Goal: Transaction & Acquisition: Download file/media

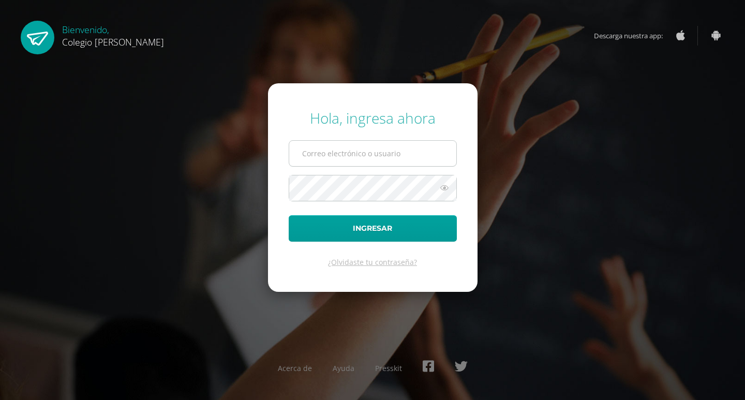
click at [347, 149] on input "text" at bounding box center [372, 153] width 167 height 25
type input "[EMAIL_ADDRESS][DOMAIN_NAME]"
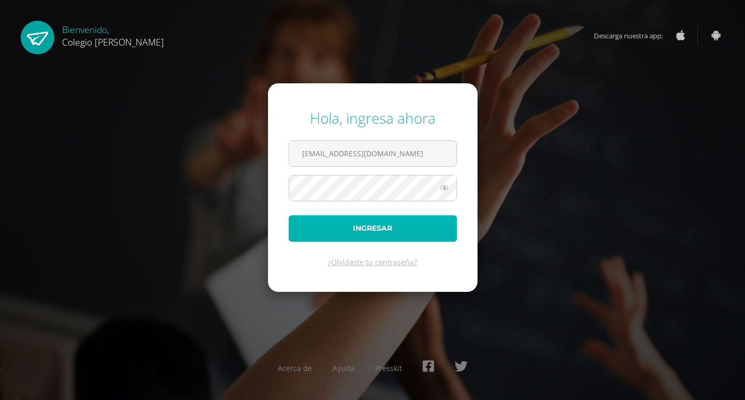
click at [366, 222] on button "Ingresar" at bounding box center [373, 228] width 168 height 26
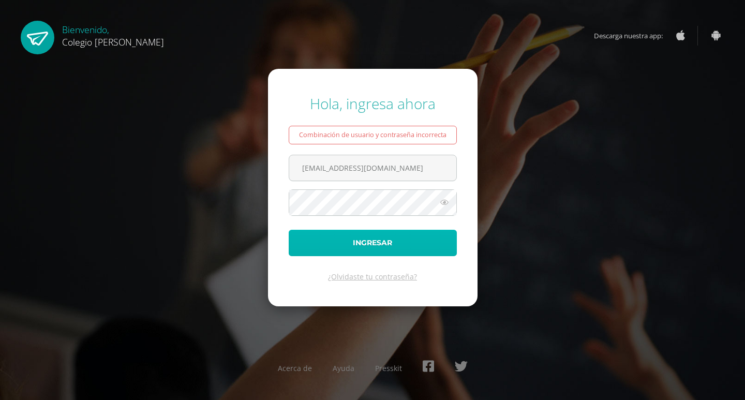
click at [354, 252] on button "Ingresar" at bounding box center [373, 243] width 168 height 26
click at [363, 277] on link "¿Olvidaste tu contraseña?" at bounding box center [372, 277] width 89 height 10
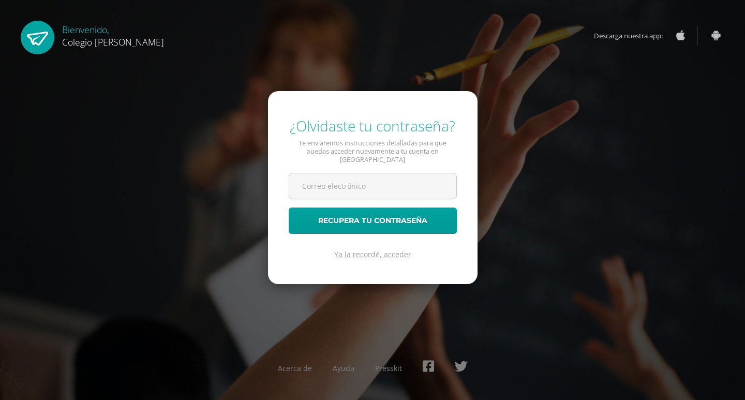
click at [373, 250] on link "Ya la recordé, acceder" at bounding box center [372, 255] width 77 height 10
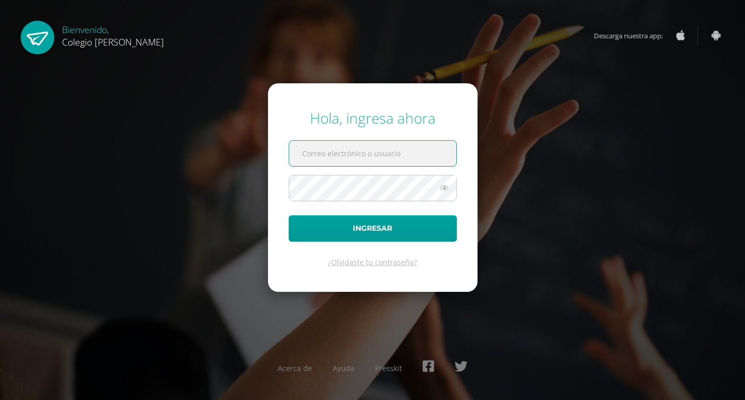
click at [383, 149] on input "text" at bounding box center [372, 153] width 167 height 25
type input "[EMAIL_ADDRESS][DOMAIN_NAME]"
click at [376, 270] on form "Hola, ingresa ahora COS01059@osoriosandoval.edu.gt Ingresar ¿Olvidaste tu contr…" at bounding box center [373, 187] width 210 height 208
click at [359, 262] on link "¿Olvidaste tu contraseña?" at bounding box center [372, 262] width 89 height 10
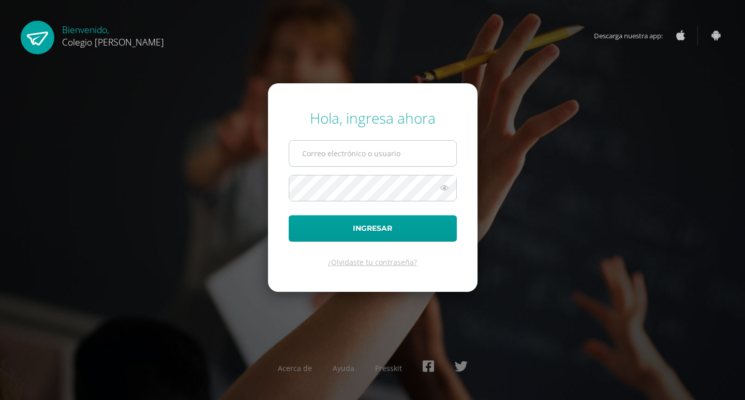
click at [357, 152] on input "text" at bounding box center [372, 153] width 167 height 25
type input "COS01059@osoriosandoval.edu.gt"
click at [369, 151] on input "text" at bounding box center [372, 153] width 167 height 25
click at [379, 154] on input "text" at bounding box center [372, 153] width 167 height 25
type input "[EMAIL_ADDRESS][DOMAIN_NAME]"
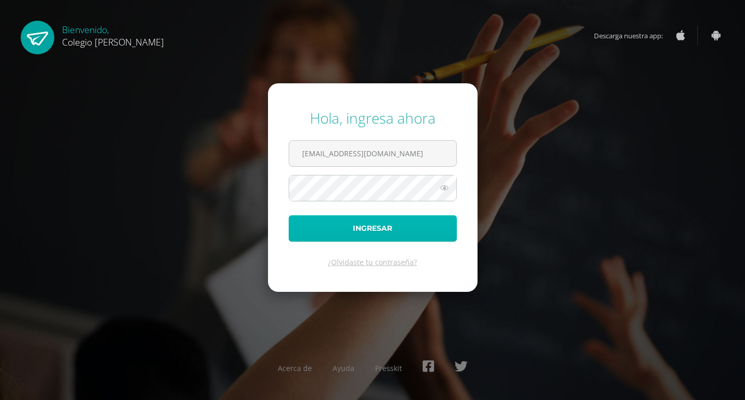
click at [325, 220] on button "Ingresar" at bounding box center [373, 228] width 168 height 26
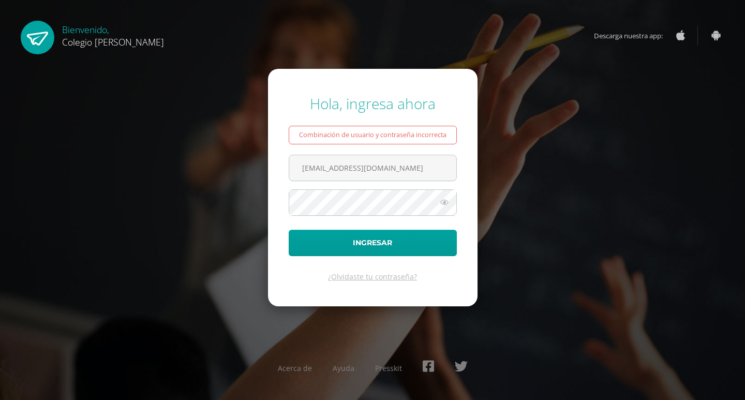
click at [445, 206] on icon at bounding box center [444, 202] width 13 height 12
click at [445, 206] on icon at bounding box center [444, 202] width 14 height 12
click at [425, 137] on div "Combinación de usuario y contraseña incorrecta" at bounding box center [373, 135] width 168 height 19
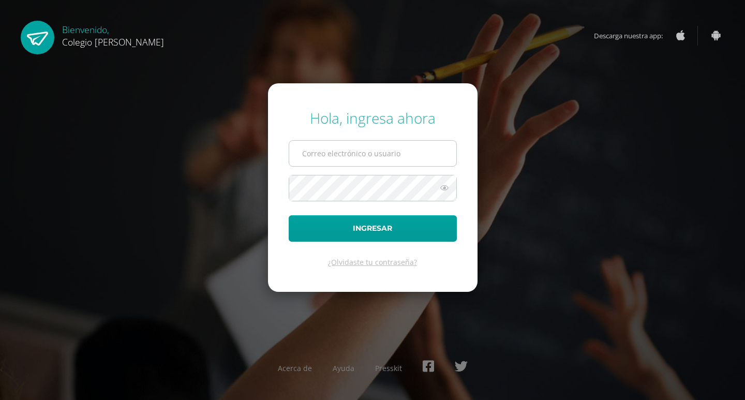
click at [338, 164] on input "text" at bounding box center [372, 153] width 167 height 25
type input "[EMAIL_ADDRESS][DOMAIN_NAME]"
click at [443, 188] on icon at bounding box center [444, 188] width 13 height 12
click at [289, 215] on button "Ingresar" at bounding box center [373, 228] width 168 height 26
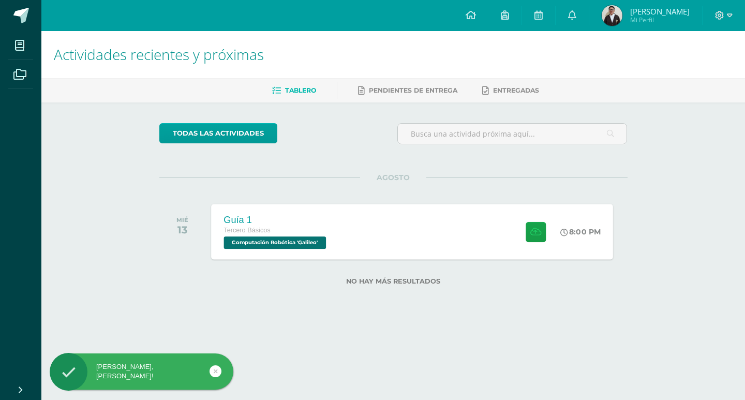
click at [359, 240] on div "Guía 1 Tercero Básicos Computación Robótica 'Galileo' 8:00 PM Guía 1 Computació…" at bounding box center [412, 231] width 402 height 55
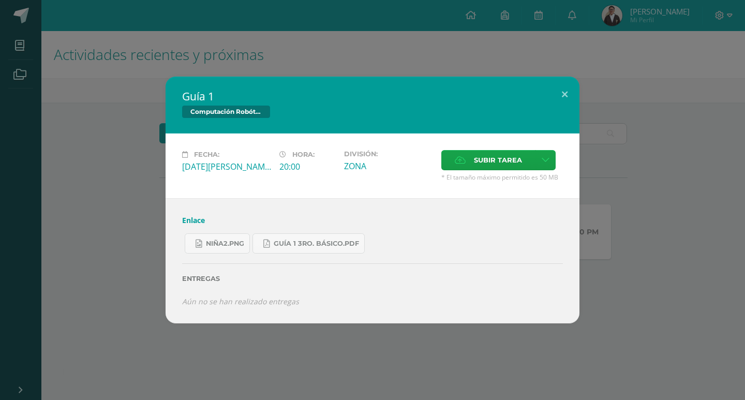
click at [449, 275] on label "Entregas" at bounding box center [372, 279] width 381 height 8
click at [298, 245] on span "Guía 1 3ro. Básico.pdf" at bounding box center [316, 244] width 85 height 8
click at [218, 241] on span "niña2.png" at bounding box center [225, 244] width 38 height 8
click at [201, 221] on link "Enlace" at bounding box center [193, 220] width 23 height 10
click at [198, 217] on link "Enlace" at bounding box center [193, 220] width 23 height 10
